Goal: Check status: Check status

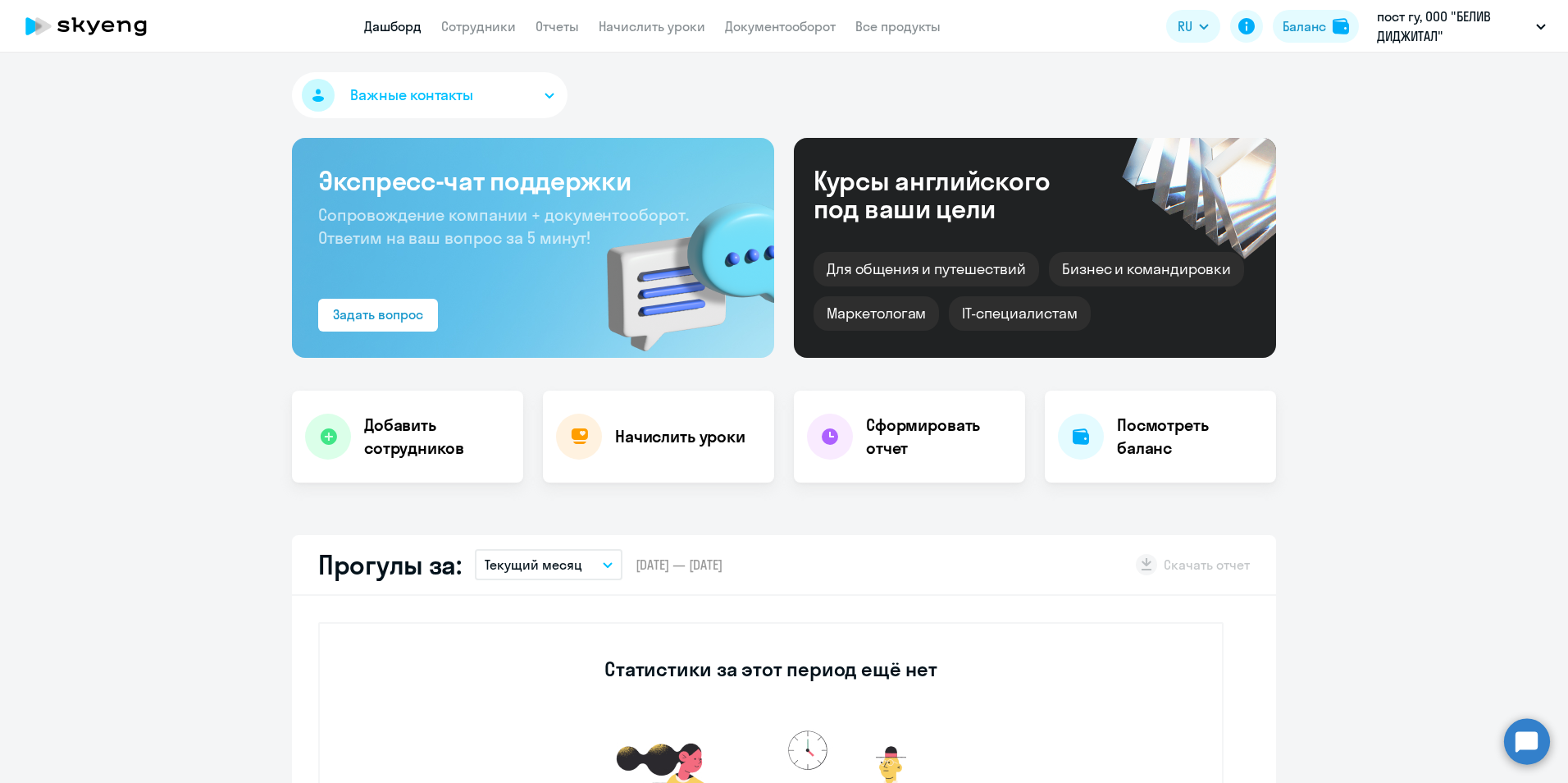
select select "30"
click at [1311, 29] on div "Баланс" at bounding box center [1303, 26] width 43 height 19
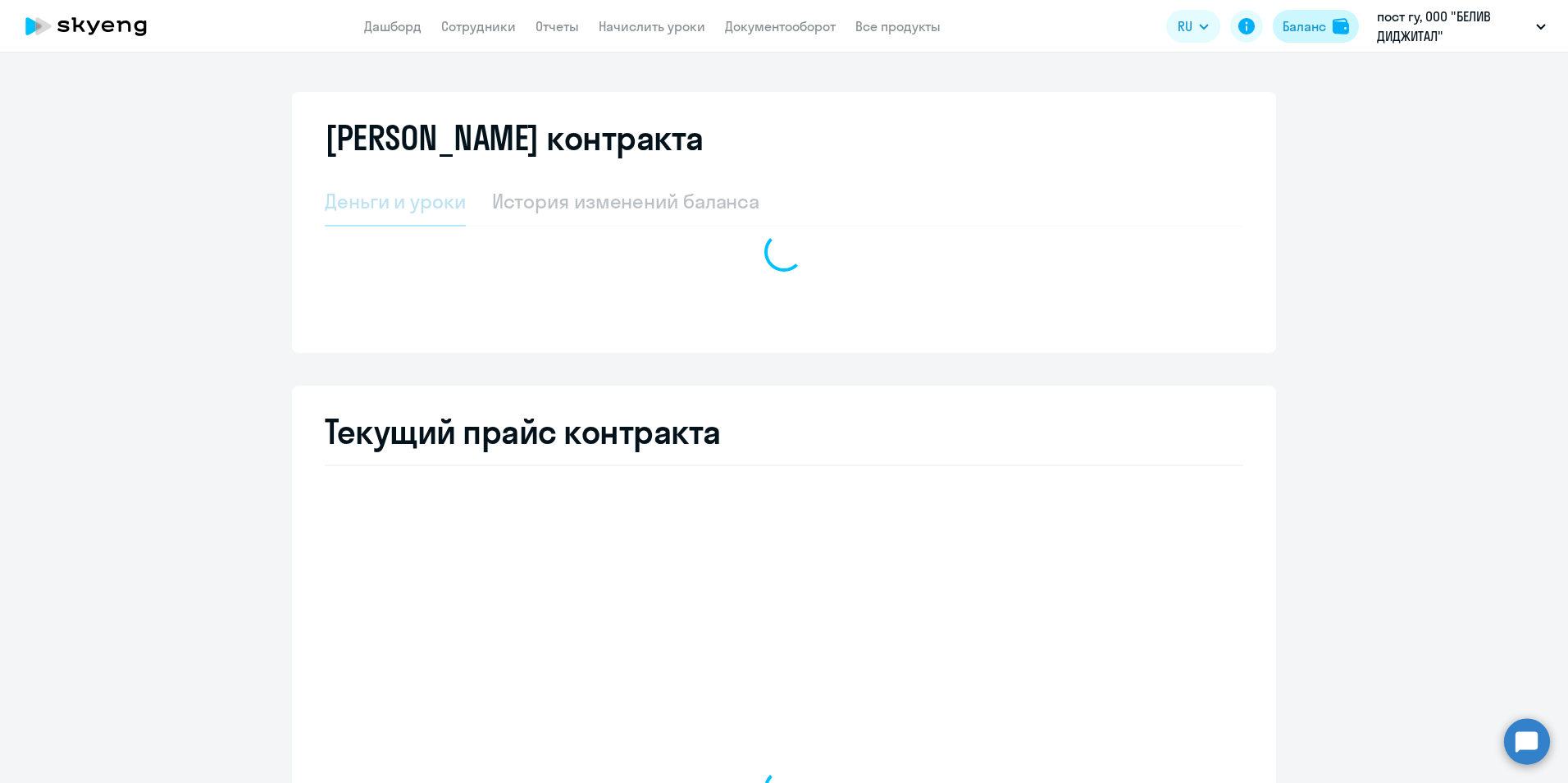
select select "english_group_native_speaker"
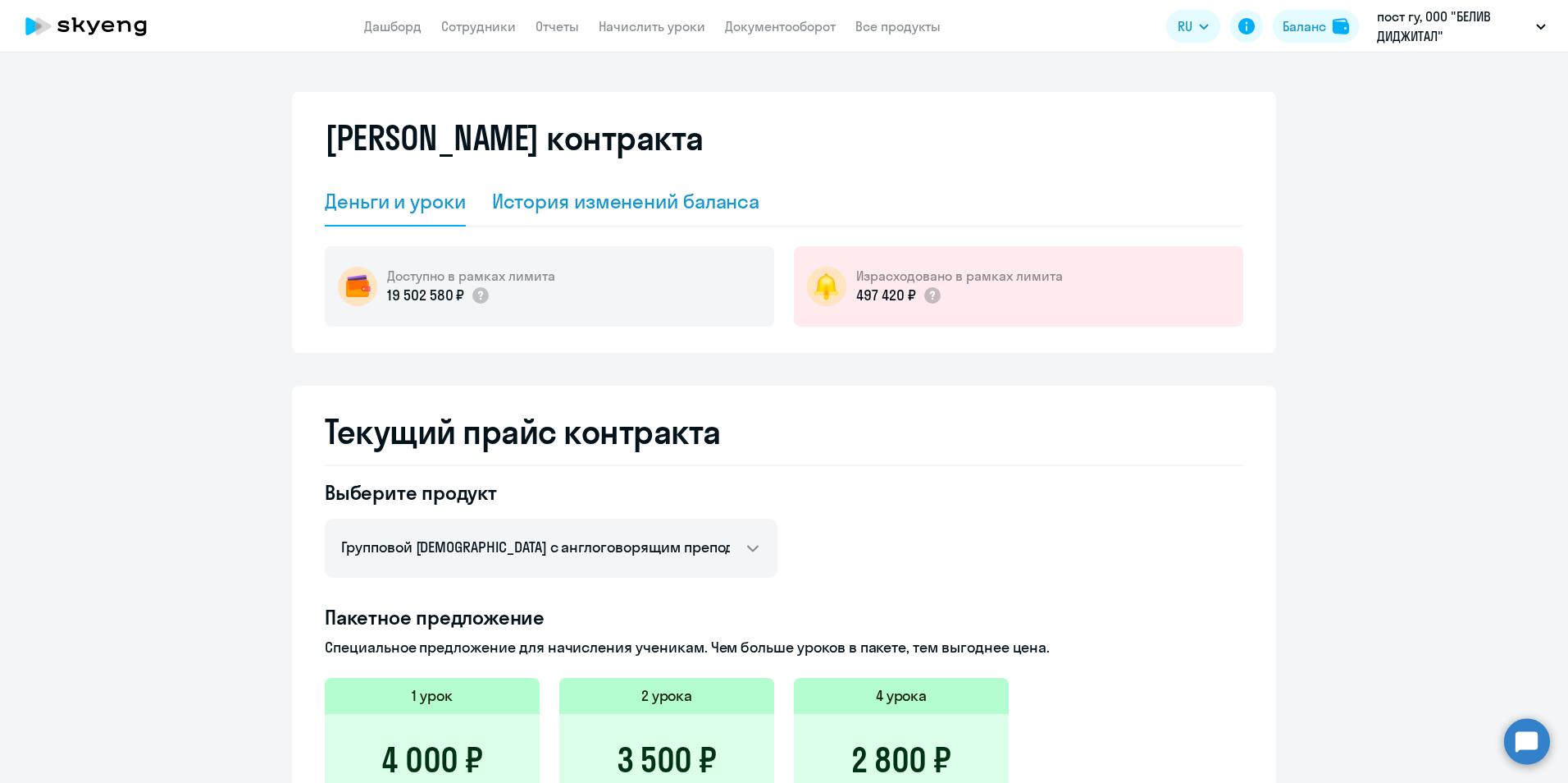
click at [634, 213] on div "История изменений баланса" at bounding box center [626, 200] width 268 height 27
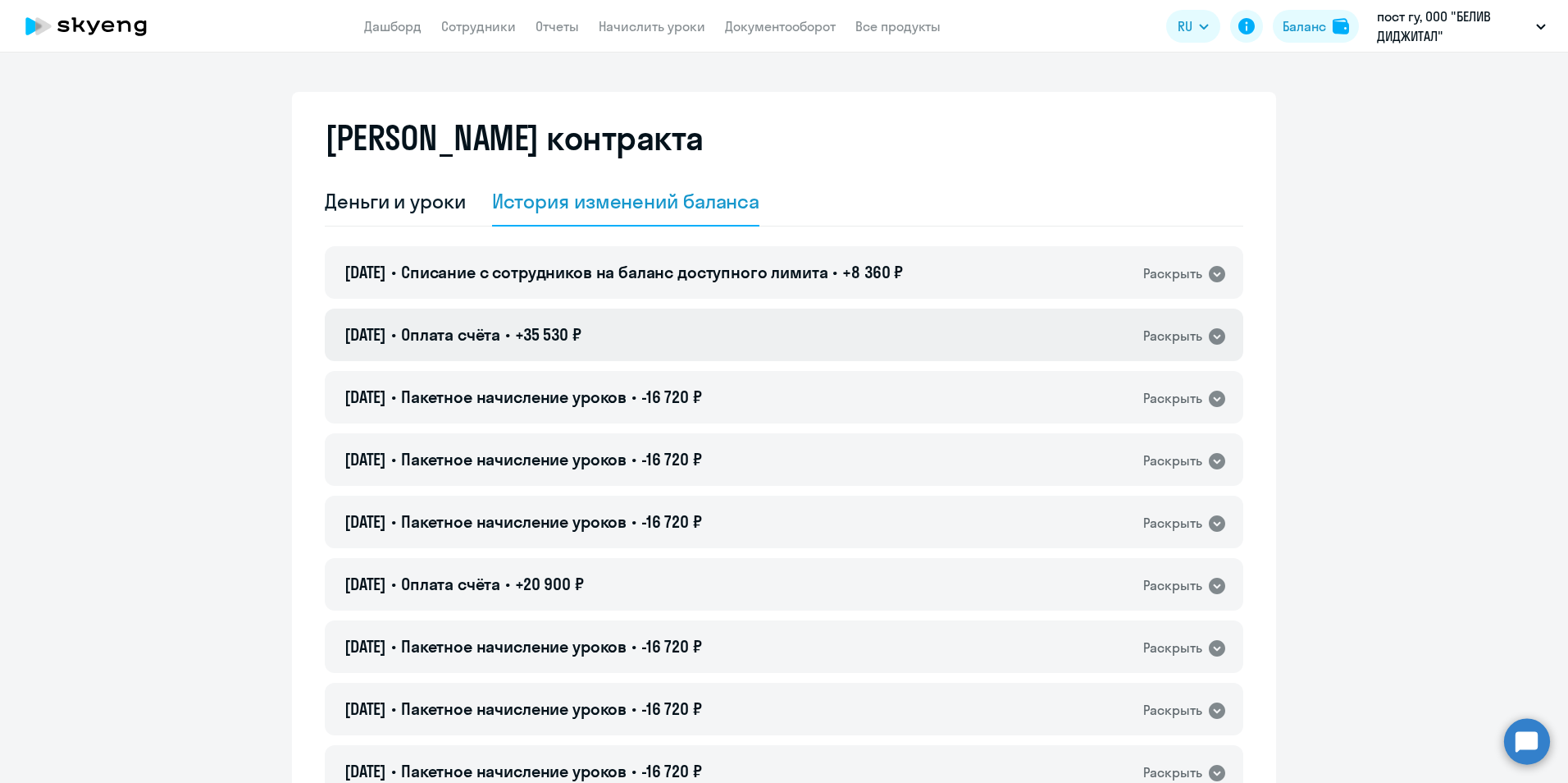
click at [1190, 331] on div "Раскрыть" at bounding box center [1172, 335] width 59 height 20
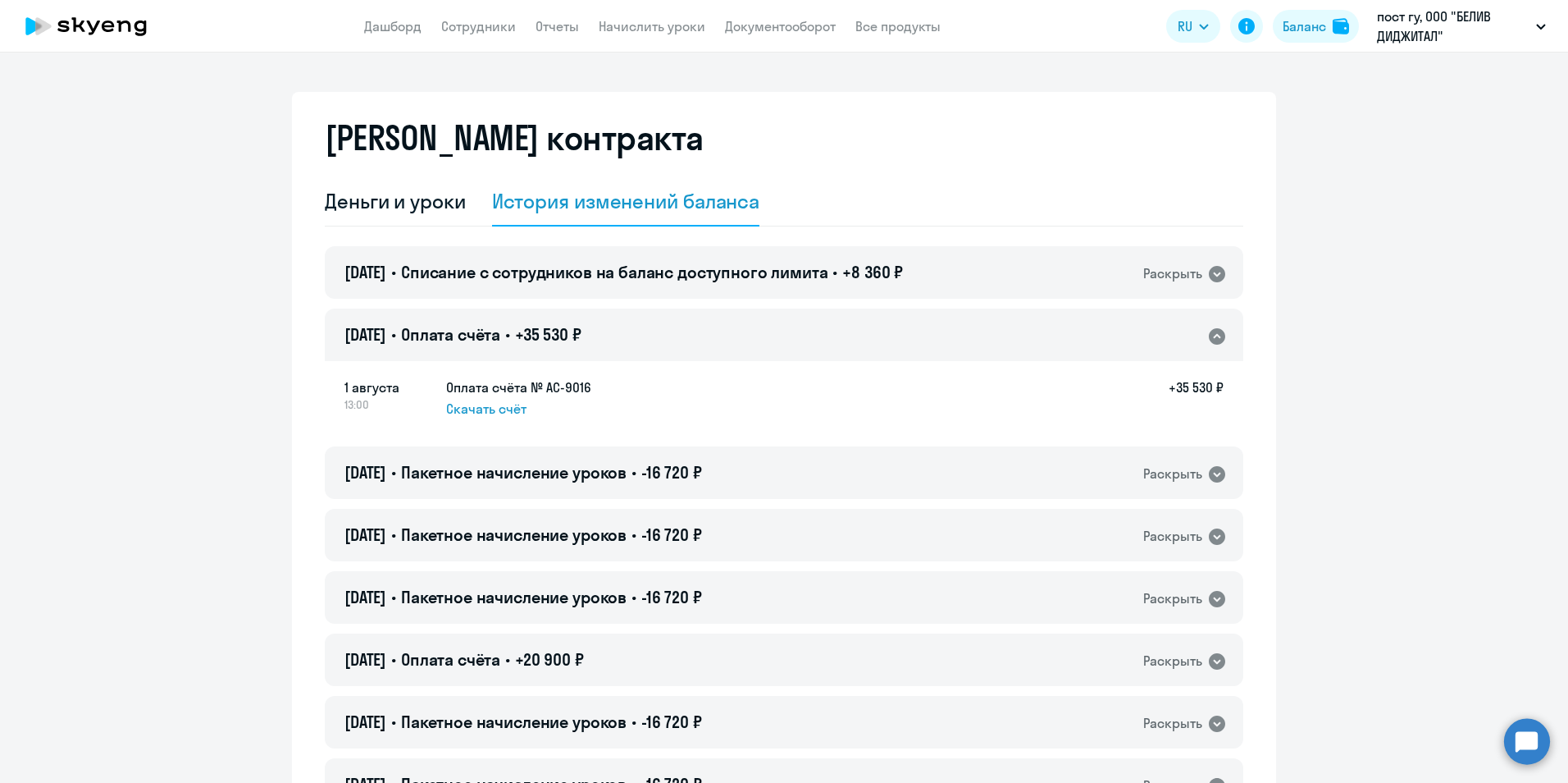
click at [469, 408] on span "Скачать счёт" at bounding box center [486, 408] width 80 height 19
click at [1097, 255] on div "[DATE] • Списание с сотрудников на баланс доступного лимита • +8 360 ₽ Раскрыть" at bounding box center [784, 272] width 919 height 52
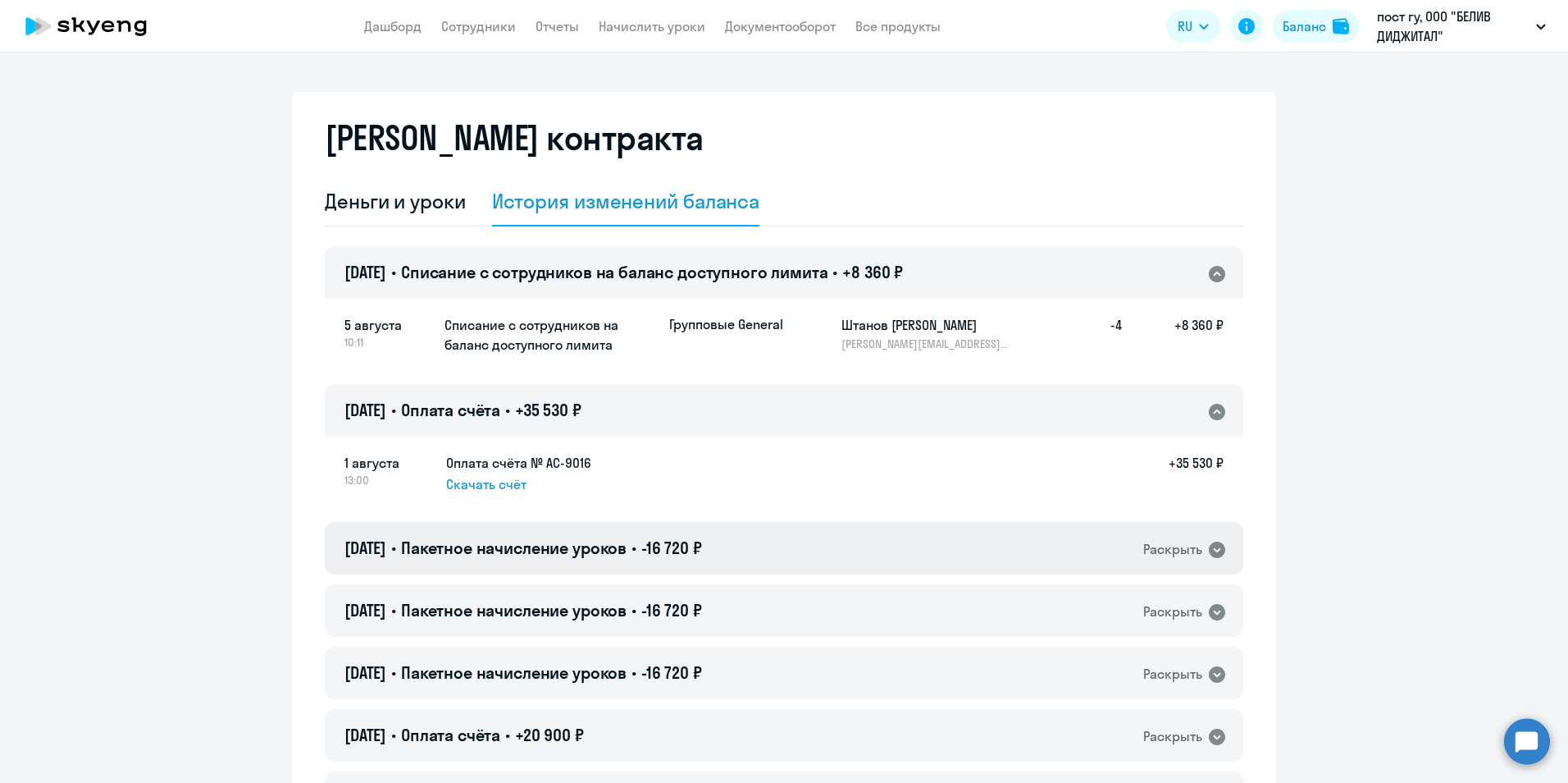
click at [520, 548] on span "Пакетное начисление уроков" at bounding box center [513, 548] width 225 height 20
